Goal: Task Accomplishment & Management: Manage account settings

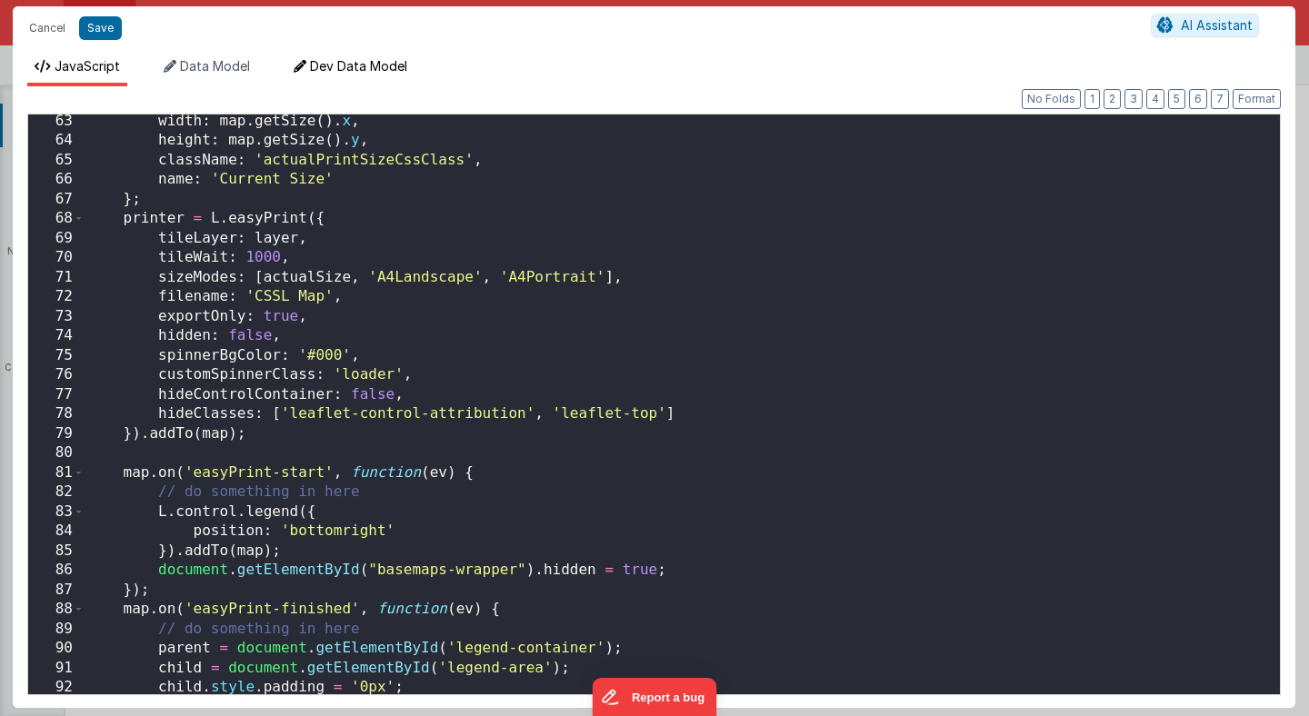
scroll to position [1908, 0]
click at [219, 277] on div "width : map . getSize ( ) . x , height : map . getSize ( ) . y , className : 'a…" at bounding box center [682, 421] width 1195 height 619
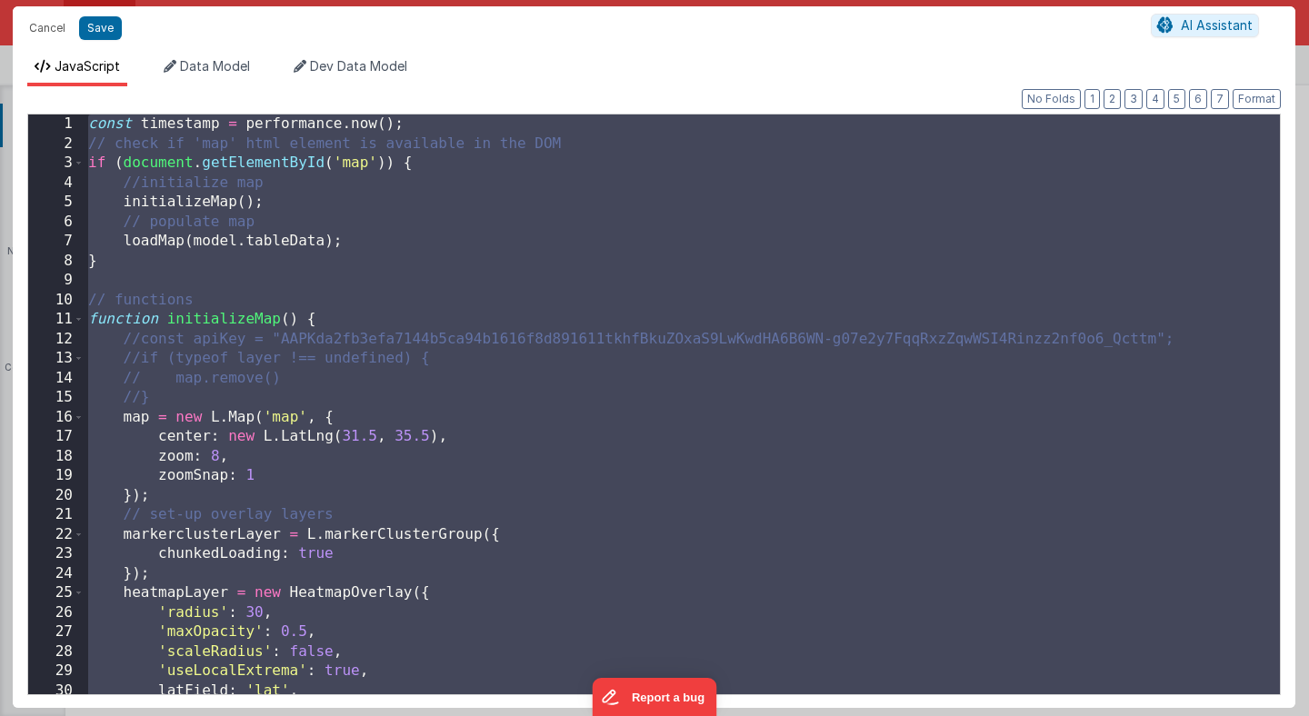
scroll to position [0, 0]
click at [45, 25] on button "Cancel" at bounding box center [47, 27] width 55 height 25
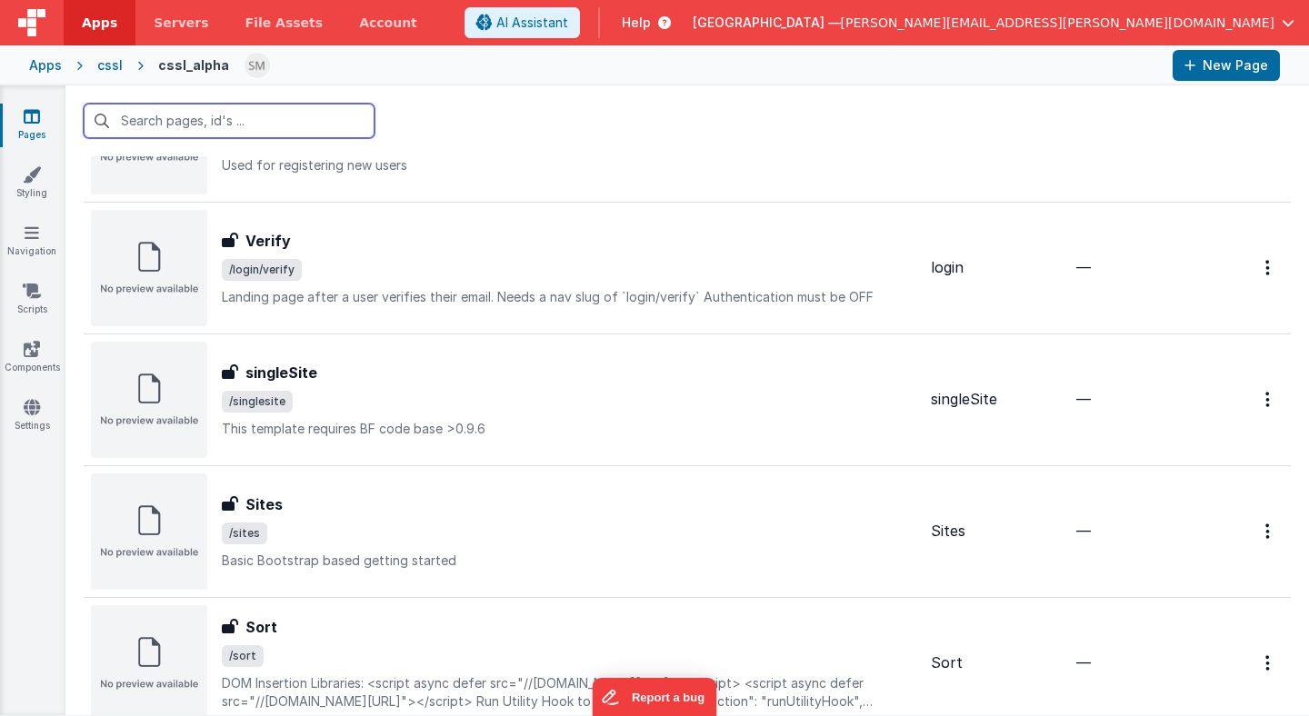
scroll to position [1280, 0]
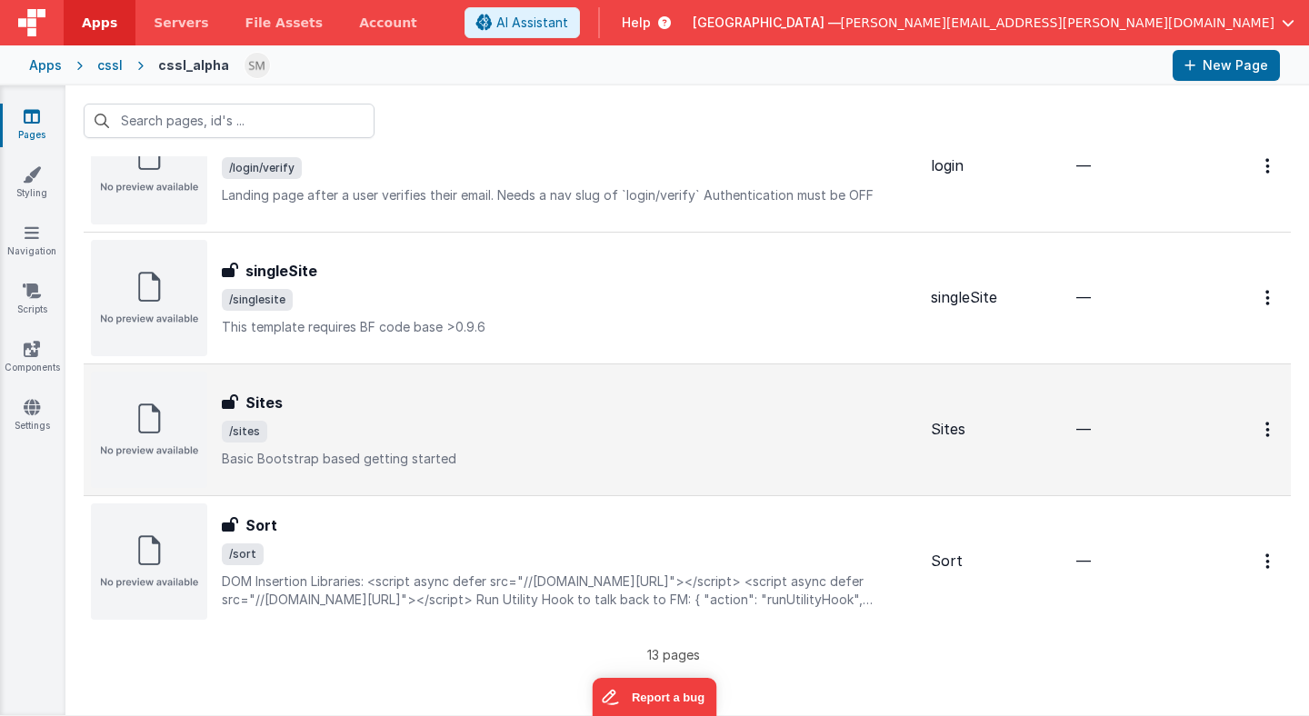
click at [287, 413] on div "Sites" at bounding box center [569, 403] width 694 height 22
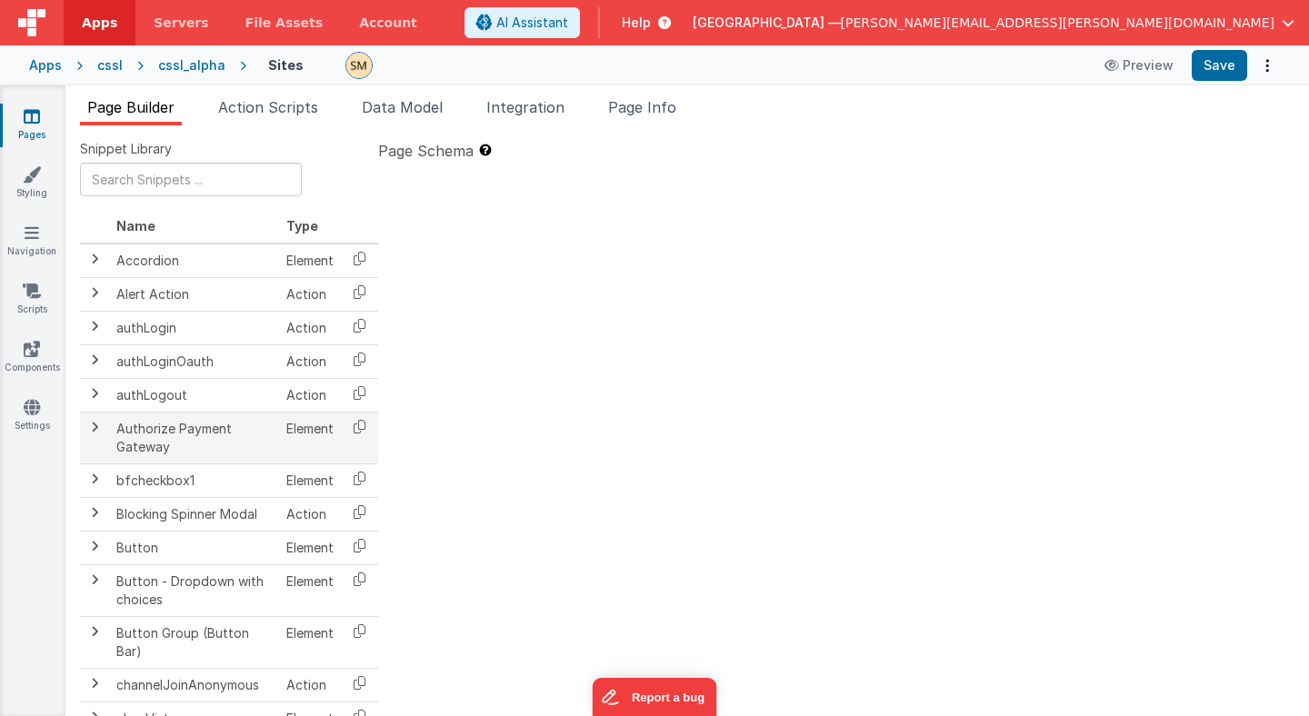
type textarea "Basic Bootstrap based getting started"
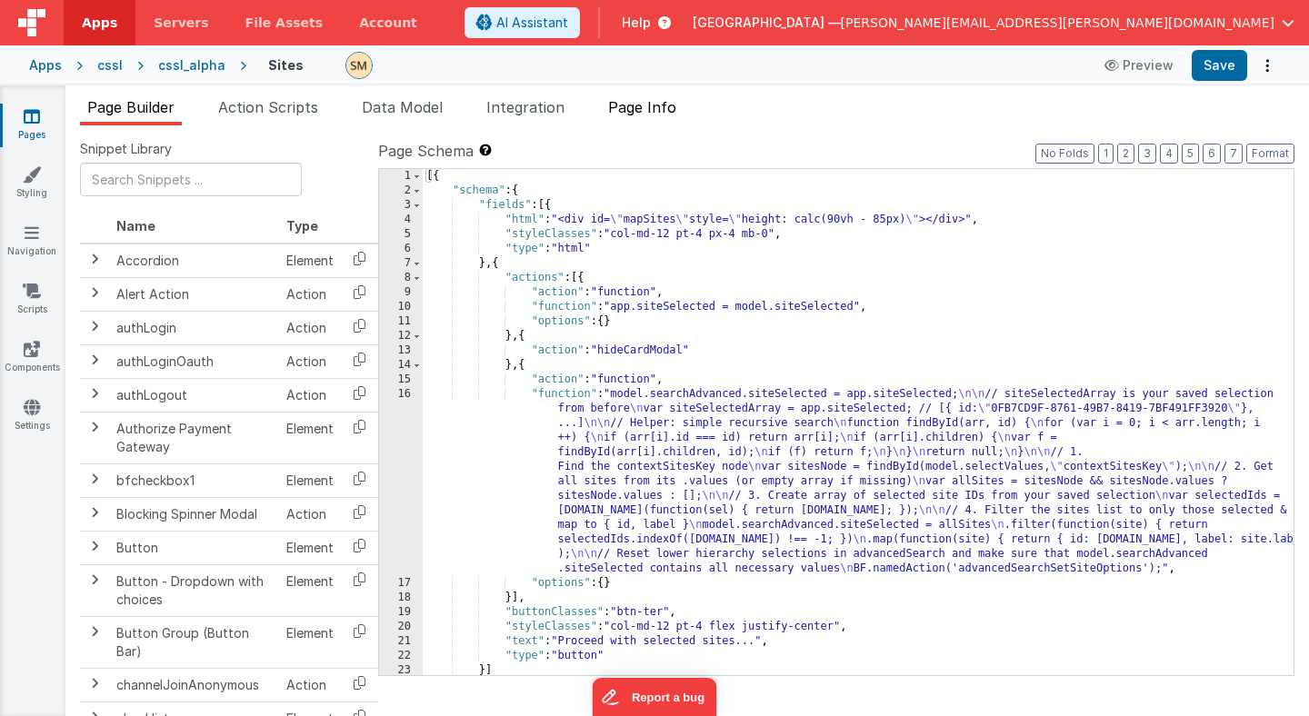
click at [643, 111] on span "Page Info" at bounding box center [642, 107] width 68 height 18
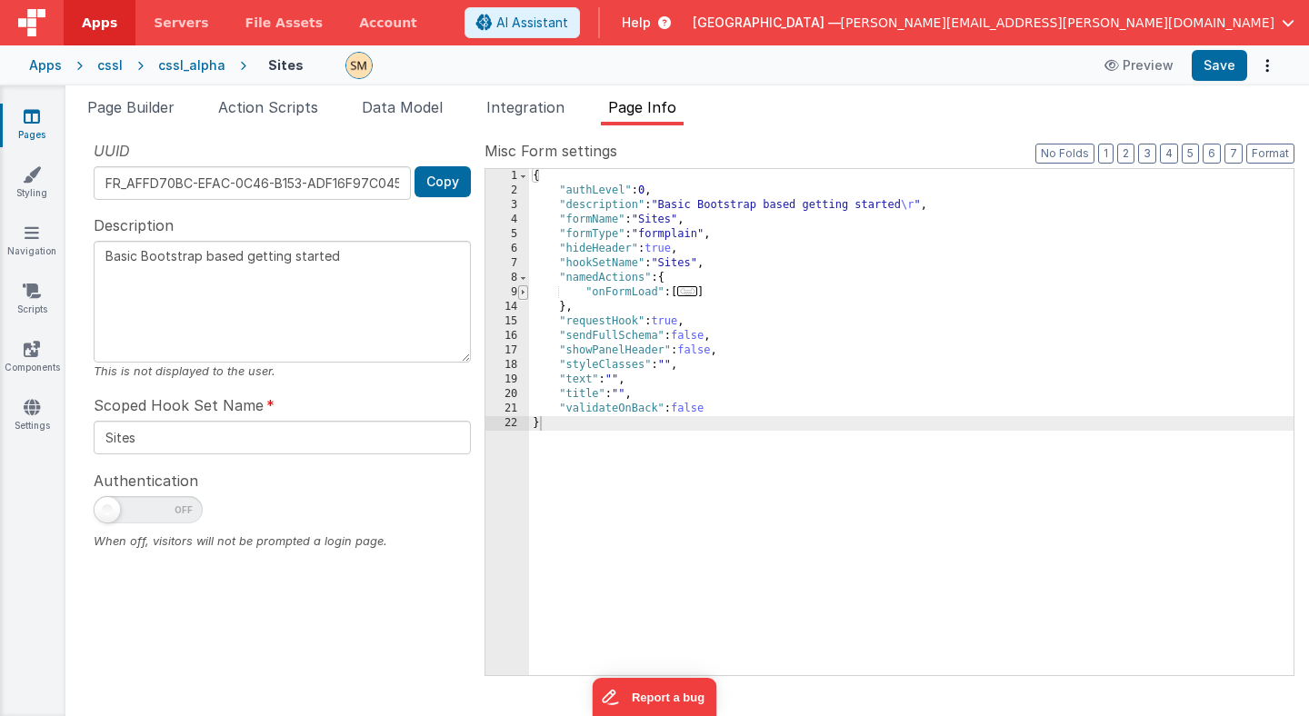
click at [521, 292] on span at bounding box center [523, 292] width 10 height 15
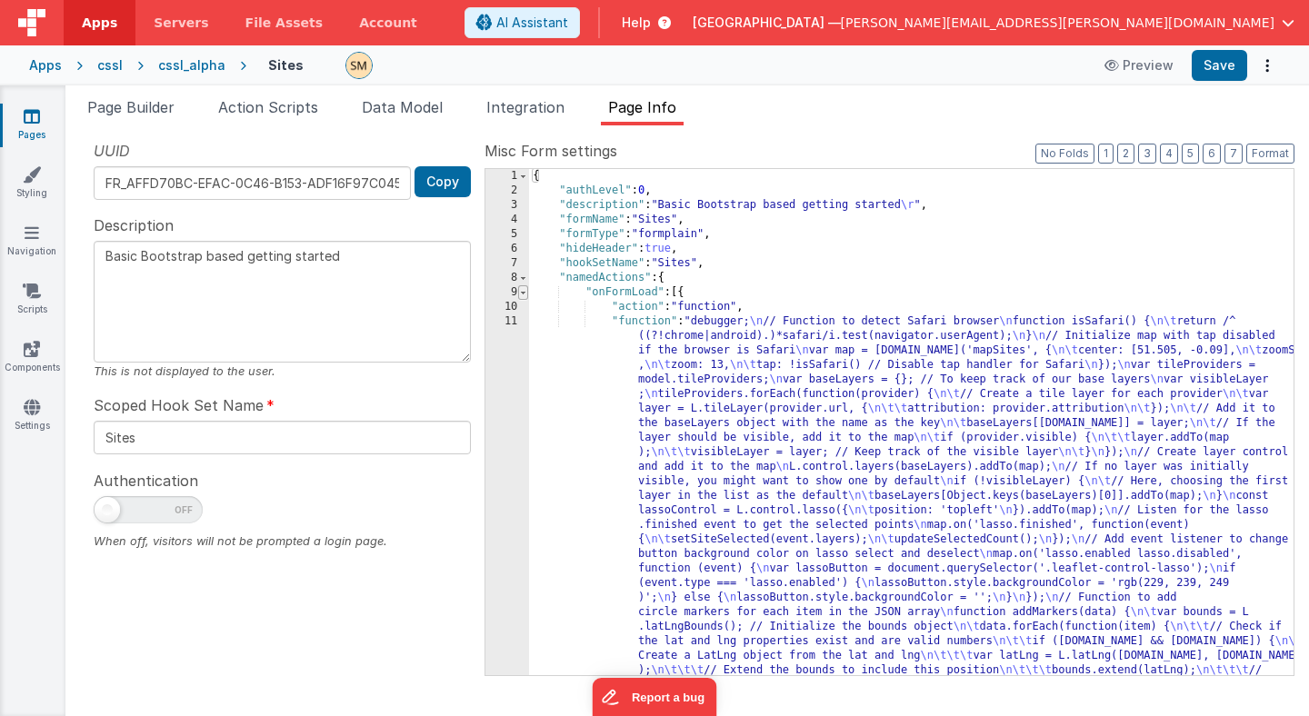
click at [520, 294] on span at bounding box center [523, 292] width 10 height 15
